Goal: Navigation & Orientation: Find specific page/section

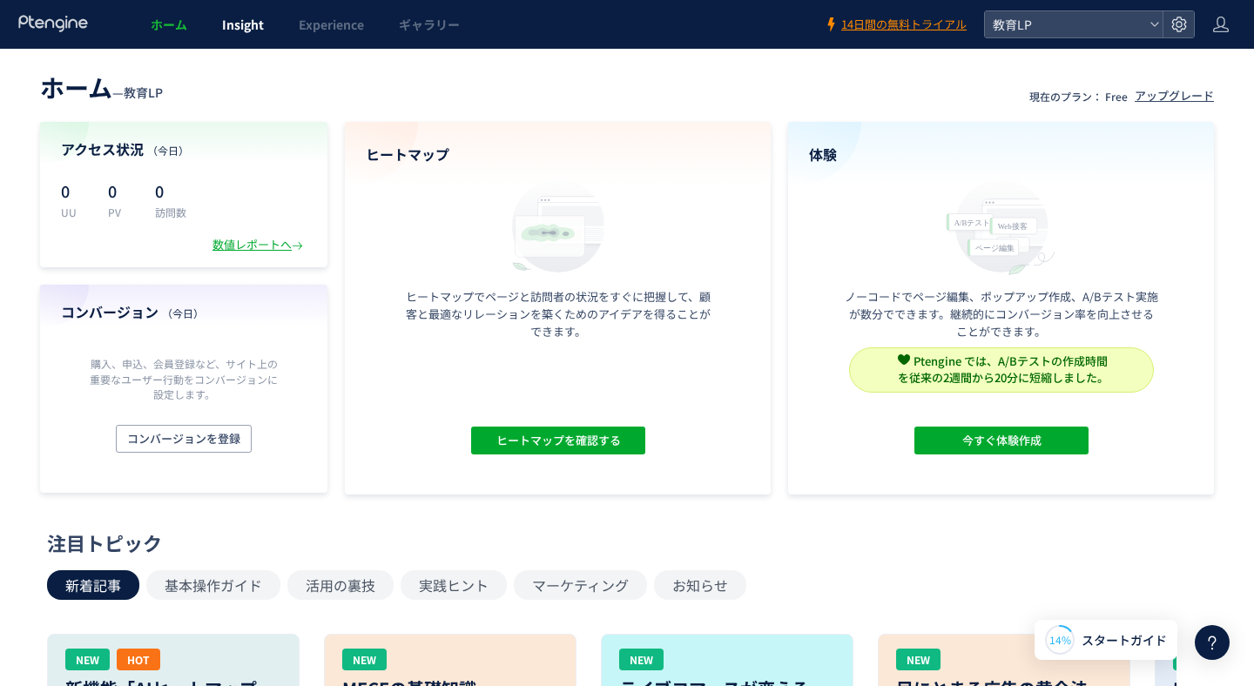
click at [232, 21] on span "Insight" at bounding box center [243, 24] width 42 height 17
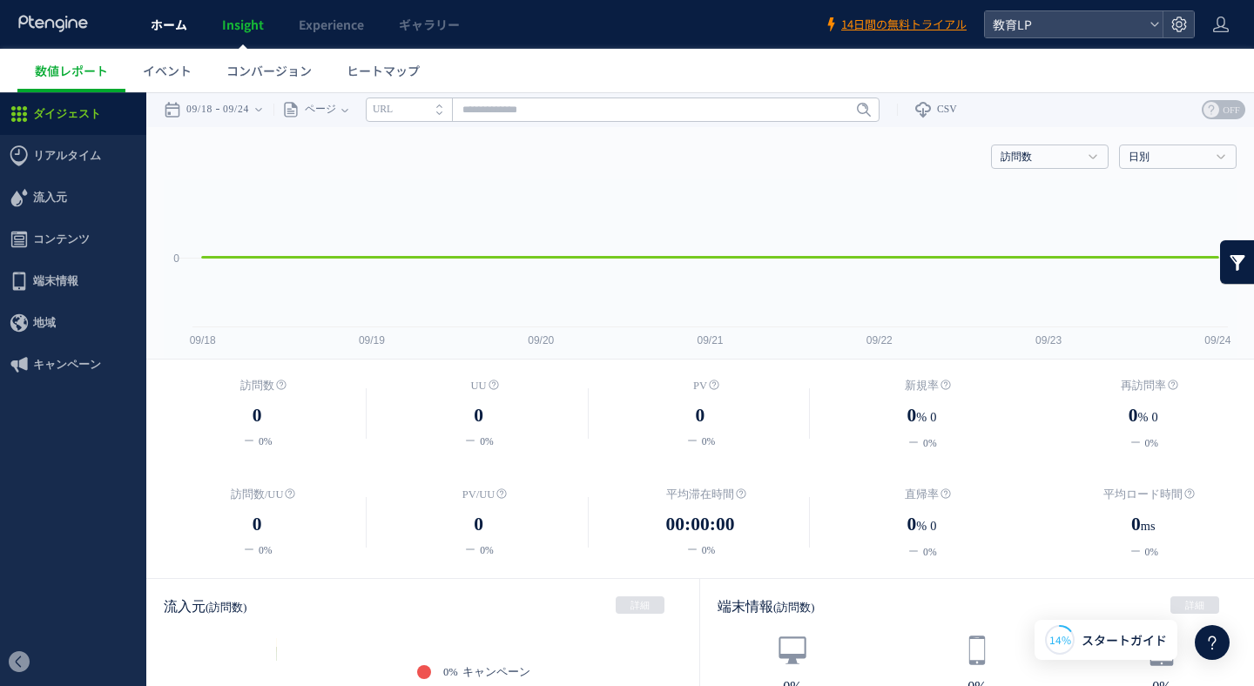
click at [163, 23] on span "ホーム" at bounding box center [169, 24] width 37 height 17
